Goal: Information Seeking & Learning: Find specific fact

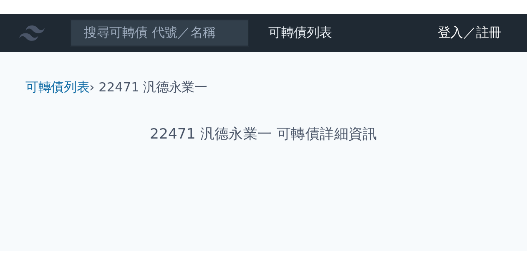
scroll to position [114, 0]
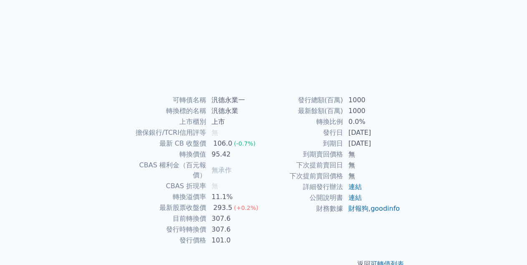
click at [73, 24] on div "可轉債列表 財務數據 可轉債列表 財務數據 登入／註冊 登入／註冊 可轉債列表 › 22471 汎德永業一 22471 汎德永業一 可轉債詳細資訊 可轉債名稱…" at bounding box center [263, 84] width 527 height 397
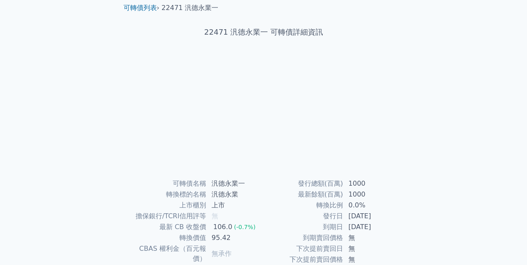
scroll to position [0, 0]
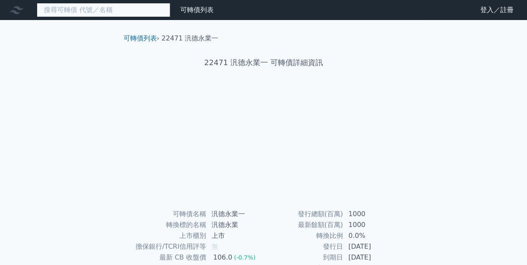
click at [78, 5] on input at bounding box center [104, 10] width 134 height 14
type input "24423"
click at [70, 9] on input at bounding box center [104, 10] width 134 height 14
type input "24423"
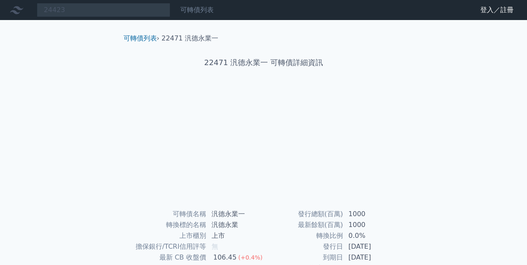
click at [197, 12] on link "可轉債列表" at bounding box center [196, 10] width 33 height 8
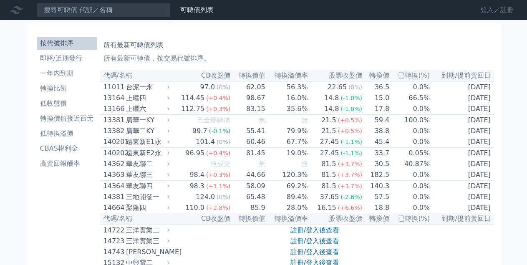
click at [496, 14] on link "登入／註冊" at bounding box center [497, 9] width 47 height 13
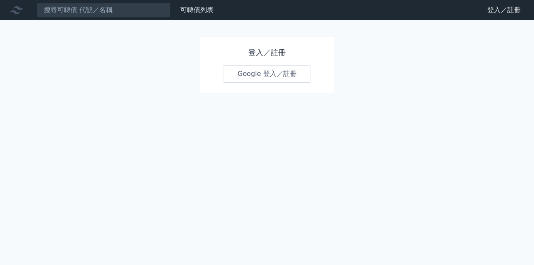
click at [261, 77] on link "Google 登入／註冊" at bounding box center [267, 74] width 87 height 18
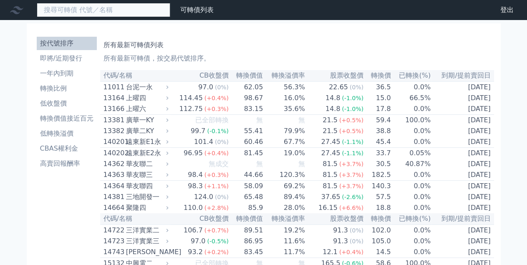
click at [81, 12] on input at bounding box center [104, 10] width 134 height 14
type input "2442"
click at [114, 14] on input at bounding box center [104, 10] width 134 height 14
type input "24423"
